Goal: Navigation & Orientation: Find specific page/section

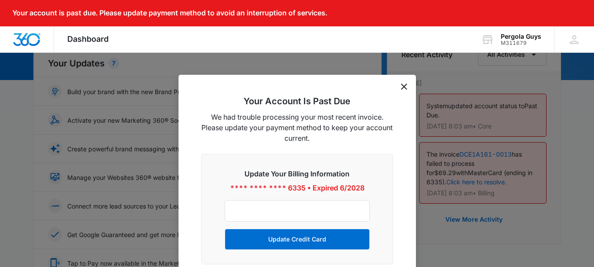
scroll to position [117, 0]
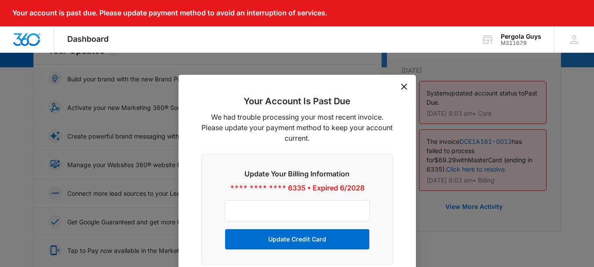
click at [403, 89] on icon "dismiss this dialog" at bounding box center [404, 87] width 6 height 6
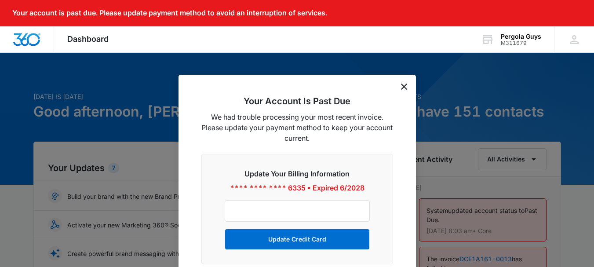
click at [405, 88] on icon "dismiss this dialog" at bounding box center [404, 87] width 6 height 6
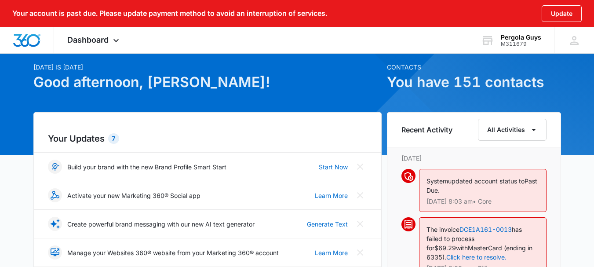
scroll to position [58, 0]
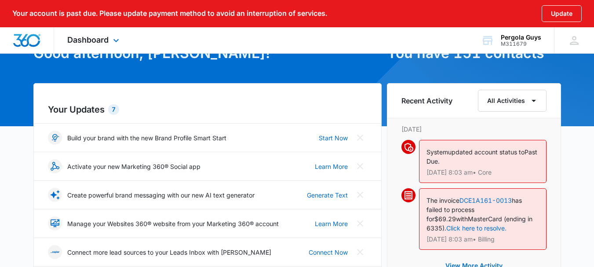
click at [98, 34] on div "Dashboard Apps Reputation Websites Forms CRM Email Social POS Content Ads Intel…" at bounding box center [94, 40] width 80 height 26
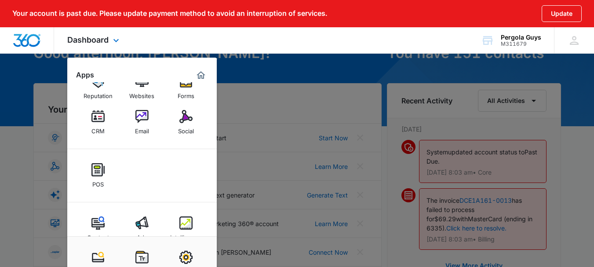
scroll to position [0, 0]
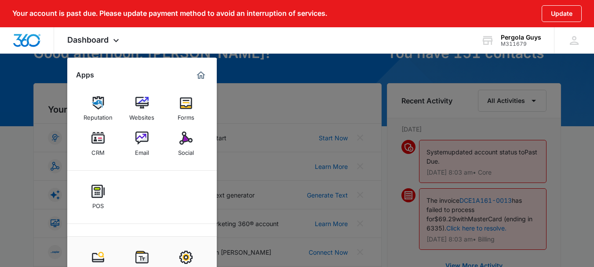
click at [367, 87] on div at bounding box center [297, 133] width 594 height 267
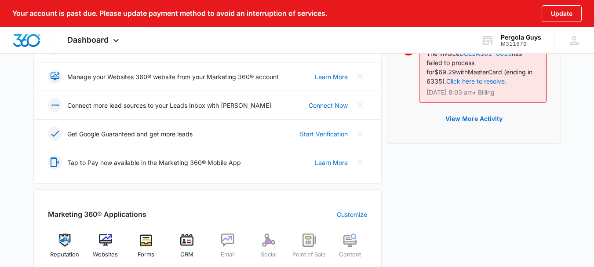
scroll to position [264, 0]
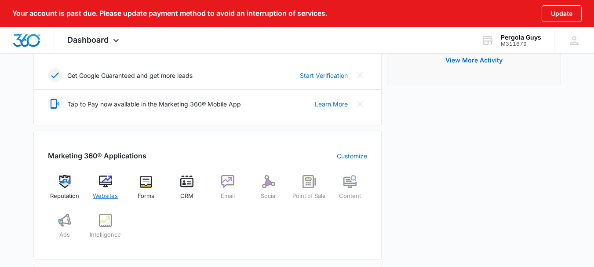
click at [103, 187] on img at bounding box center [105, 181] width 13 height 13
